Goal: Find specific page/section: Find specific page/section

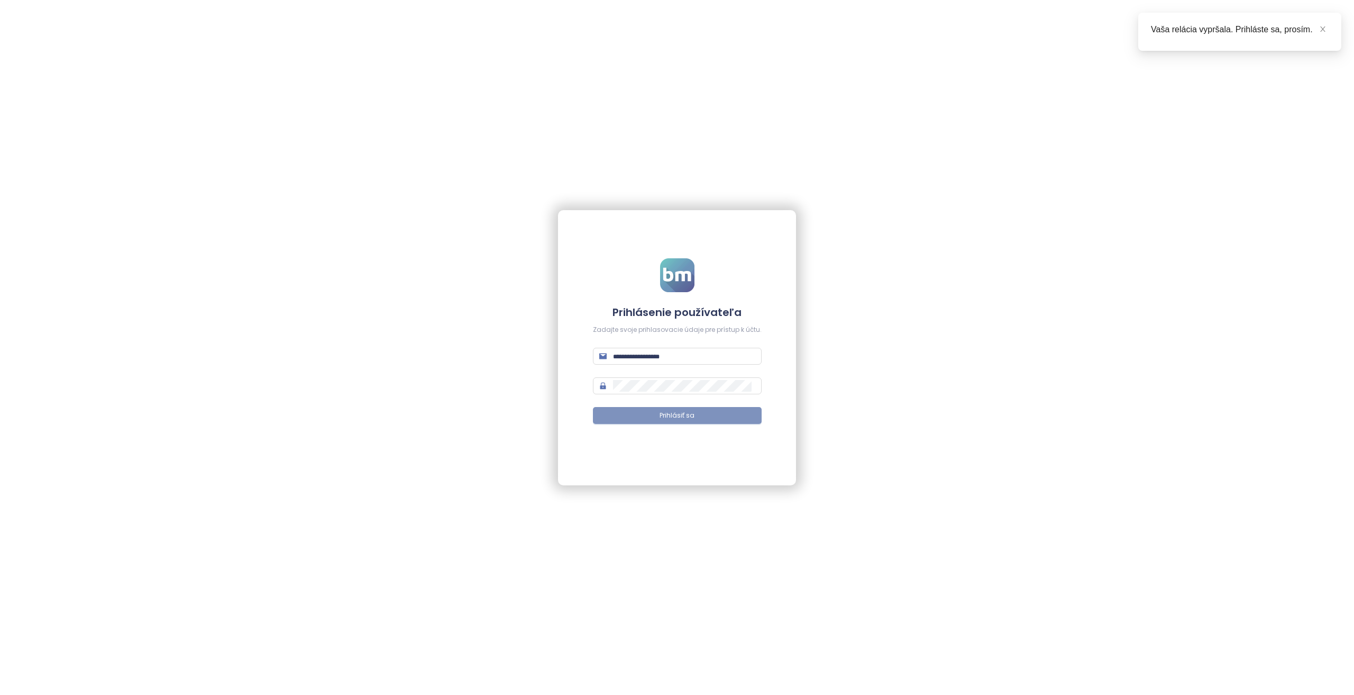
type input "**********"
click at [680, 407] on button "Prihlásiť sa" at bounding box center [677, 415] width 169 height 17
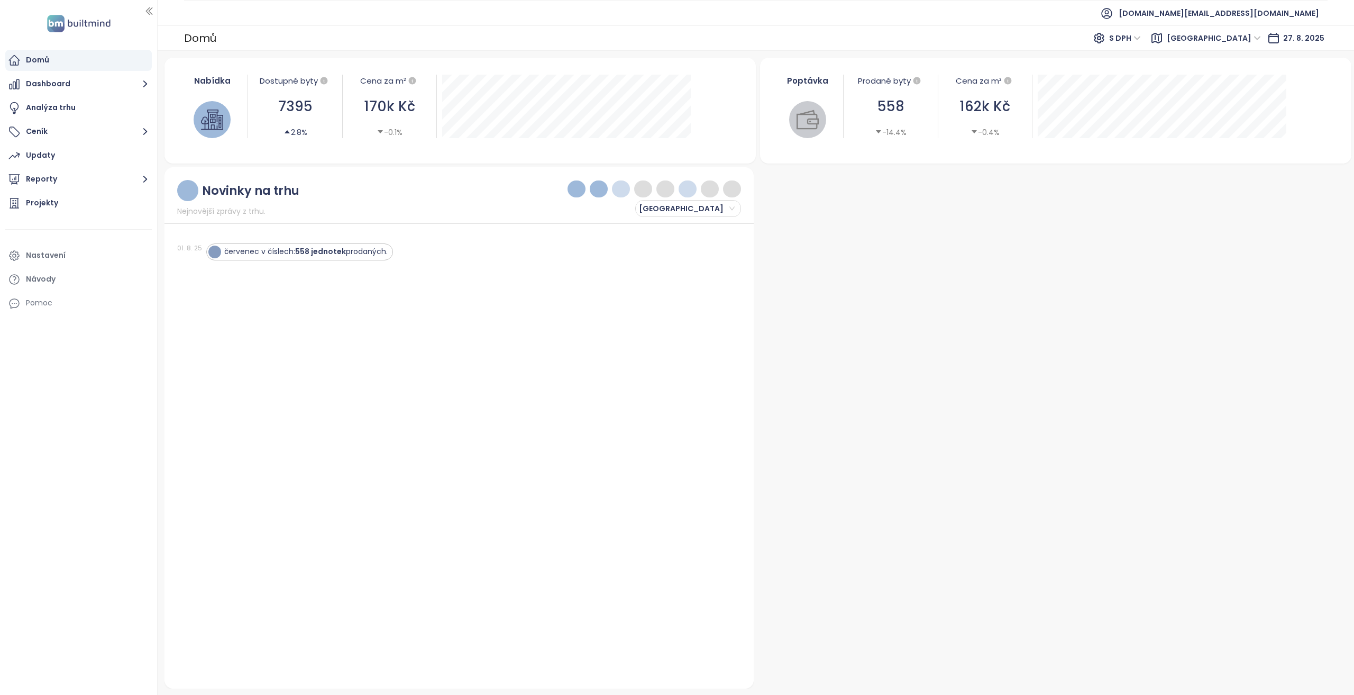
click at [115, 199] on div "Projekty" at bounding box center [78, 203] width 147 height 21
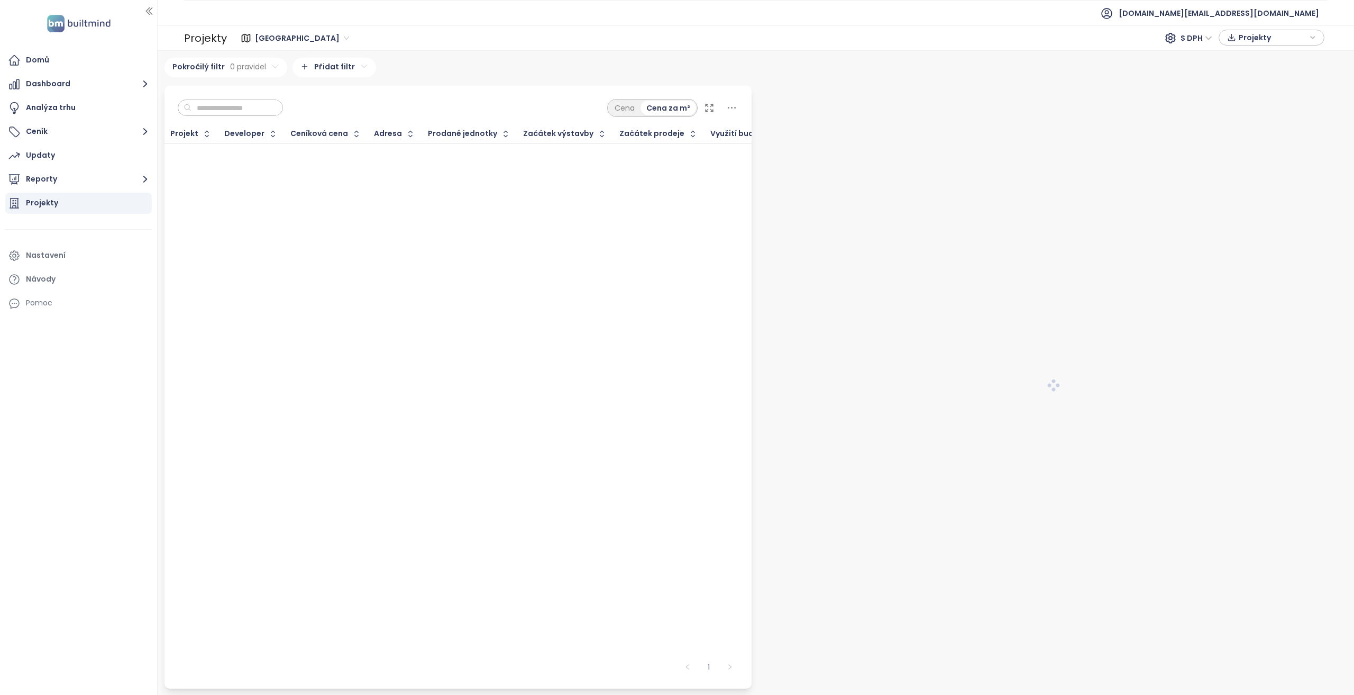
click at [237, 103] on input "text" at bounding box center [234, 108] width 86 height 16
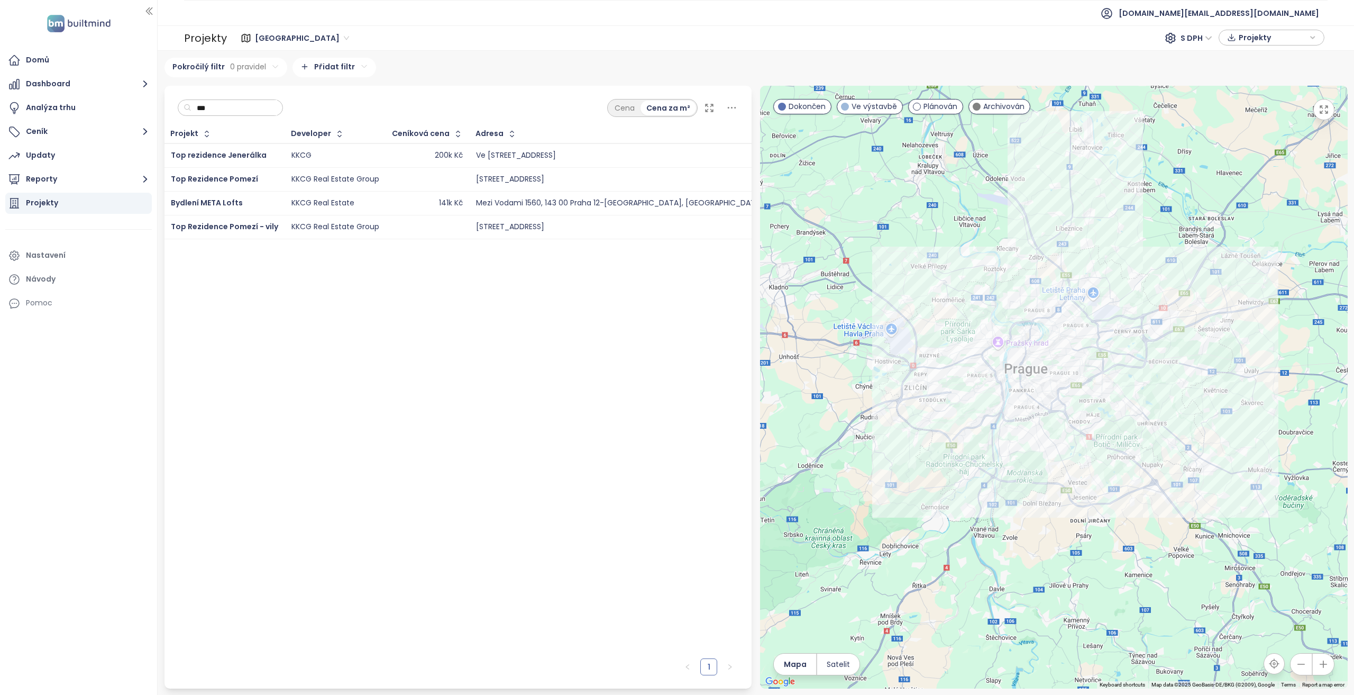
type input "****"
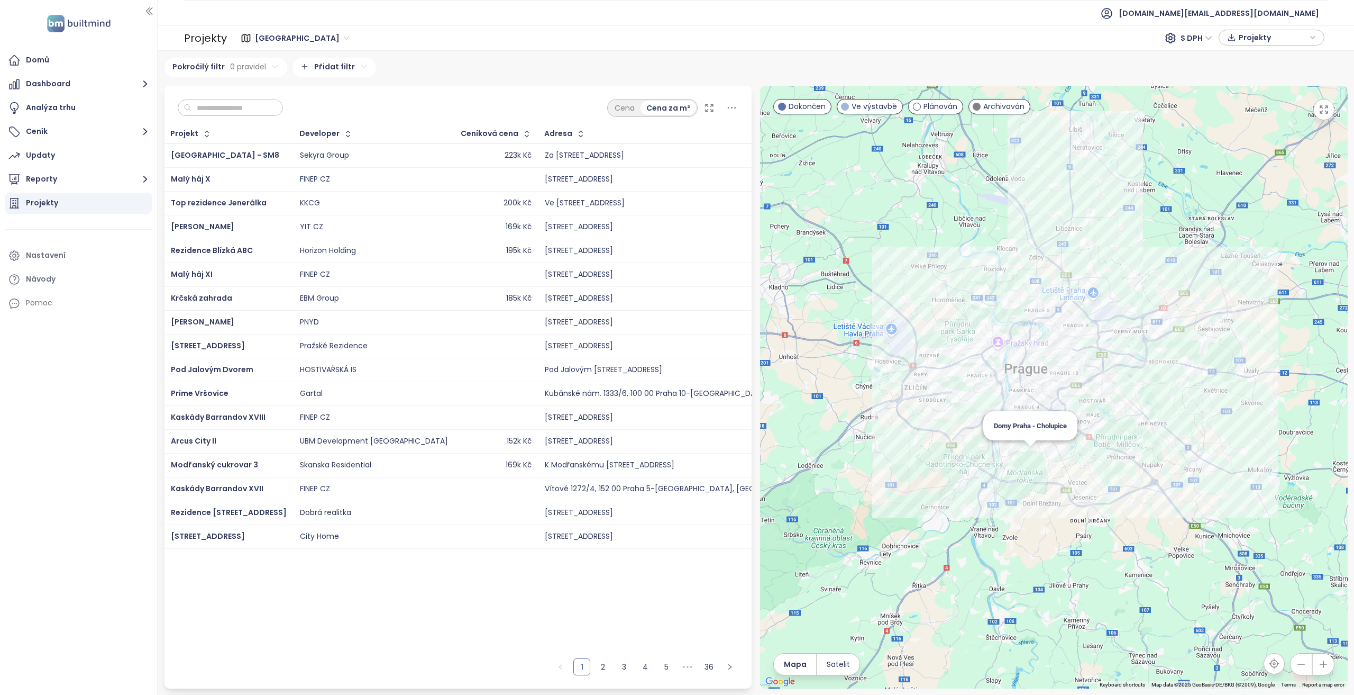
click at [1028, 456] on div "Domy Praha - Cholupice" at bounding box center [1054, 387] width 588 height 603
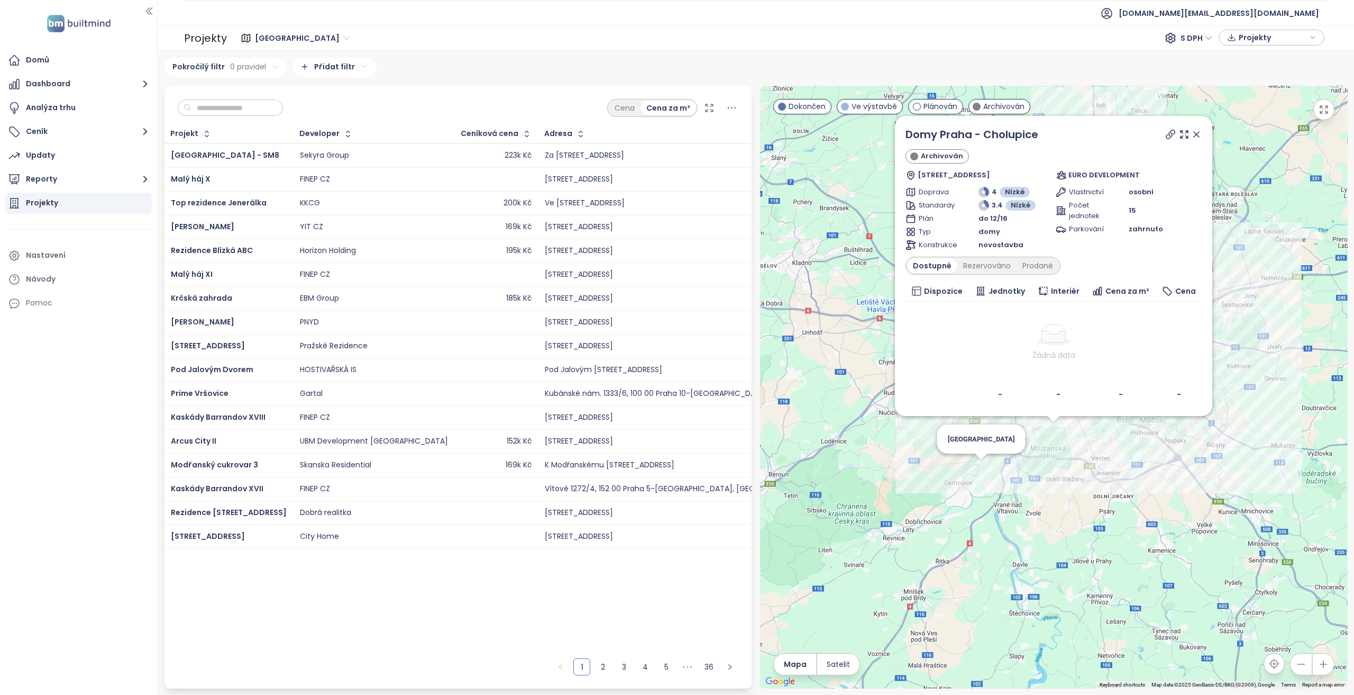
click at [975, 475] on div "Domy Praha - Cholupice Archivován [STREET_ADDRESS] EURO DEVELOPMENT Doprava 4 N…" at bounding box center [1054, 387] width 588 height 603
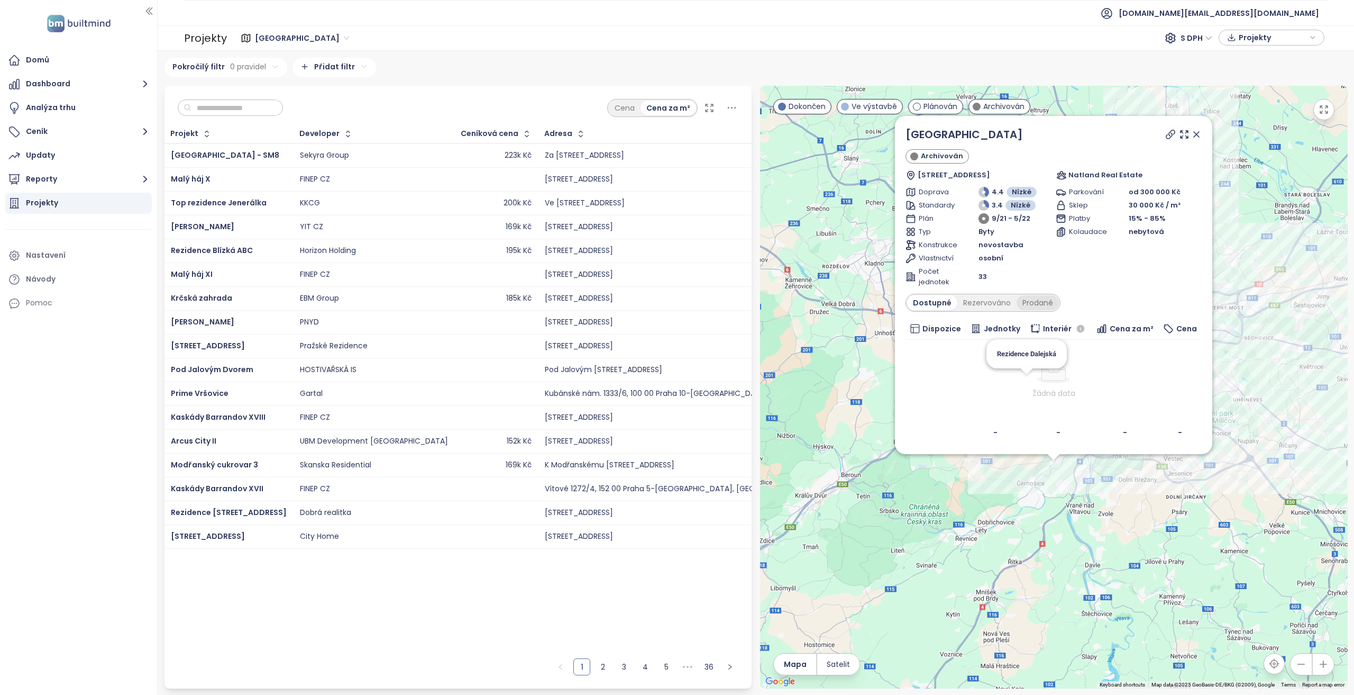
click at [1037, 304] on div "Prodané" at bounding box center [1038, 302] width 42 height 15
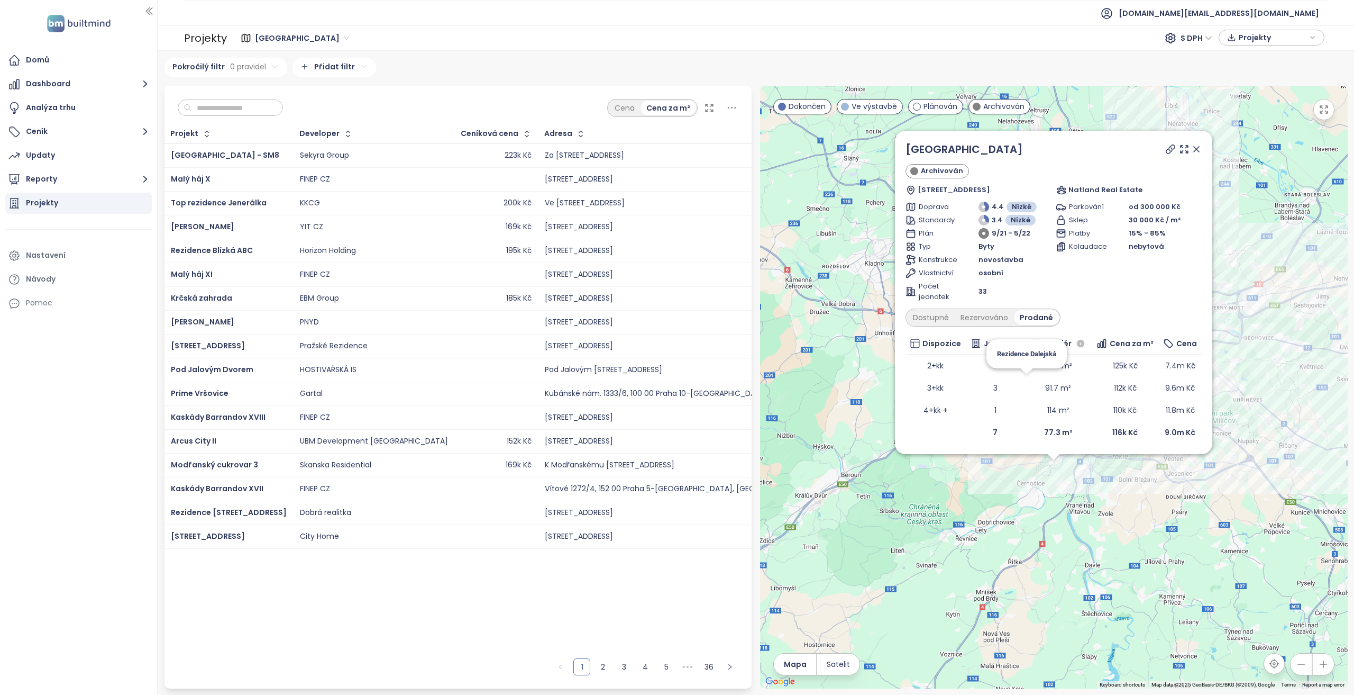
click at [920, 300] on span "Počet jednotek" at bounding box center [937, 291] width 36 height 21
click at [926, 321] on div "Dostupné" at bounding box center [931, 317] width 48 height 15
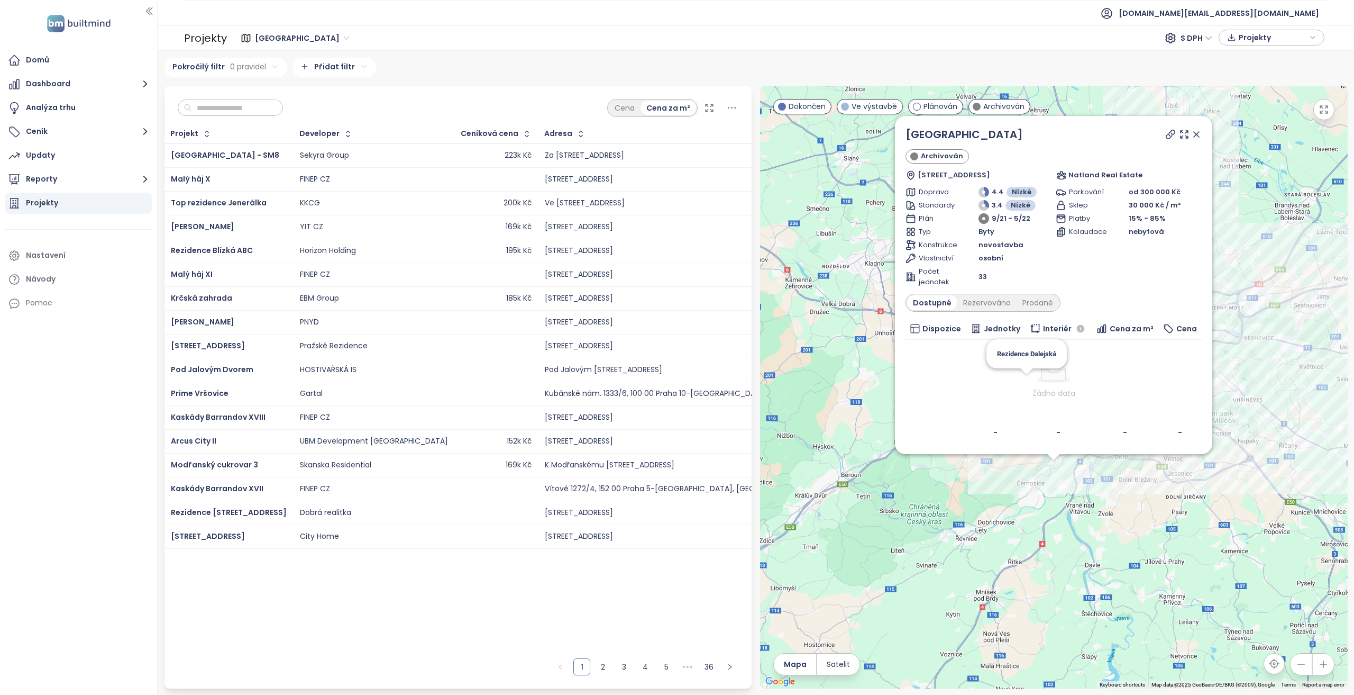
click at [1192, 138] on icon at bounding box center [1196, 134] width 11 height 11
